Goal: Check status: Check status

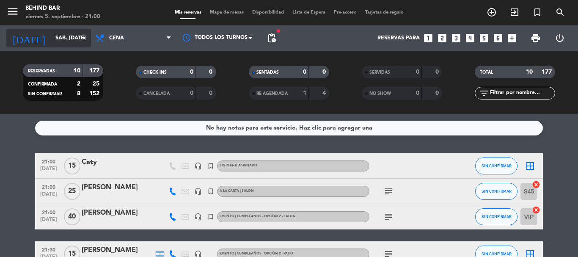
click at [74, 35] on input "sáb. [DATE]" at bounding box center [86, 38] width 71 height 14
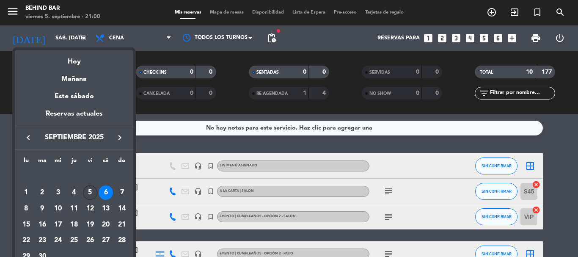
click at [91, 194] on div "5" at bounding box center [90, 192] width 14 height 14
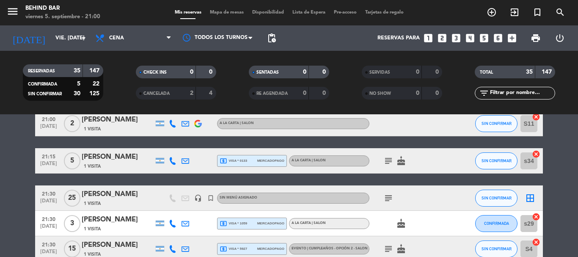
scroll to position [85, 0]
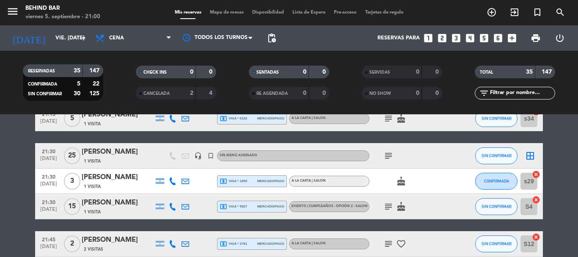
click at [390, 241] on icon "subject" at bounding box center [388, 244] width 10 height 10
click at [454, 184] on div at bounding box center [456, 180] width 23 height 25
click at [388, 157] on icon "subject" at bounding box center [388, 156] width 10 height 10
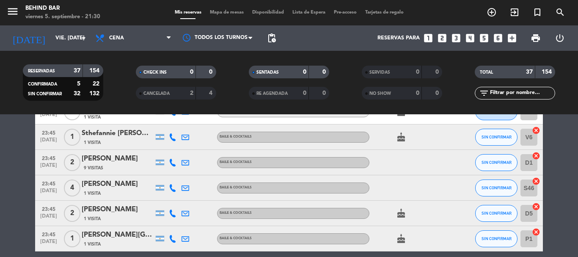
scroll to position [925, 0]
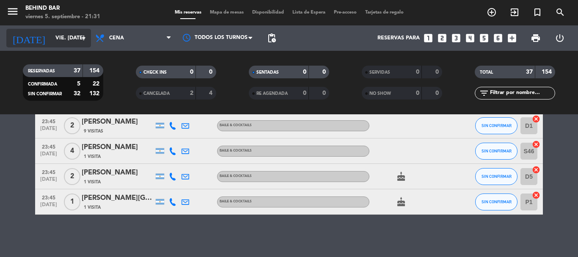
click at [73, 35] on input "vie. [DATE]" at bounding box center [86, 38] width 71 height 14
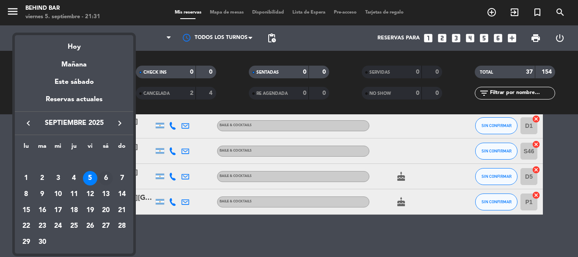
click at [109, 177] on div "6" at bounding box center [106, 178] width 14 height 14
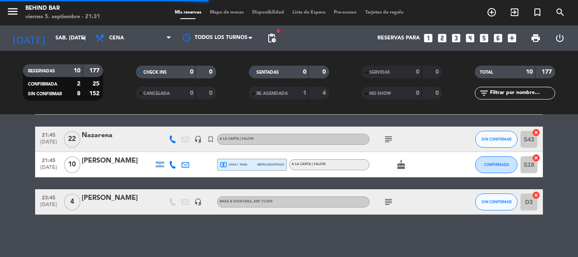
scroll to position [228, 0]
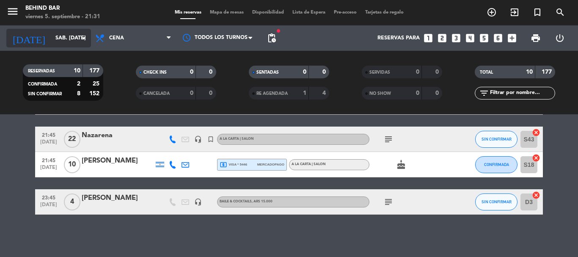
click at [84, 41] on icon "arrow_drop_down" at bounding box center [84, 38] width 10 height 10
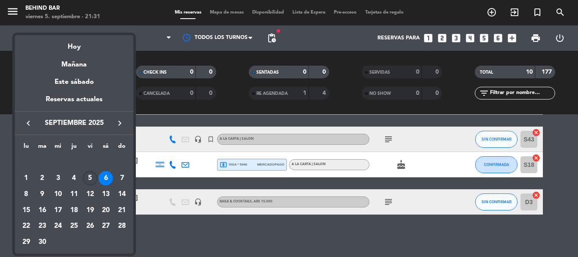
click at [89, 178] on div "5" at bounding box center [90, 178] width 14 height 14
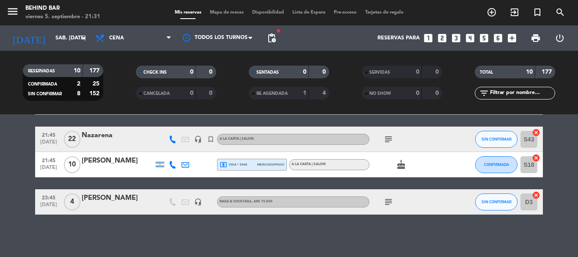
type input "vie. [DATE]"
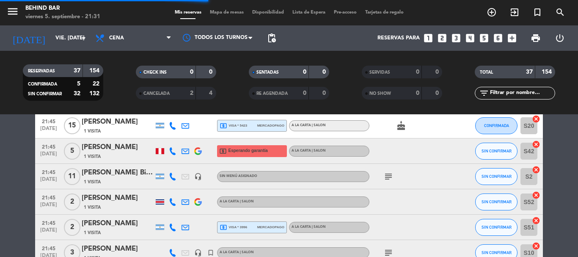
scroll to position [925, 0]
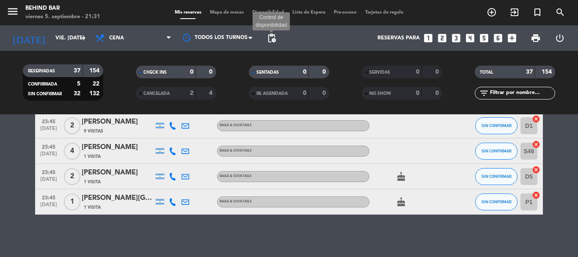
click at [273, 36] on span "pending_actions" at bounding box center [271, 38] width 10 height 10
